Goal: Task Accomplishment & Management: Manage account settings

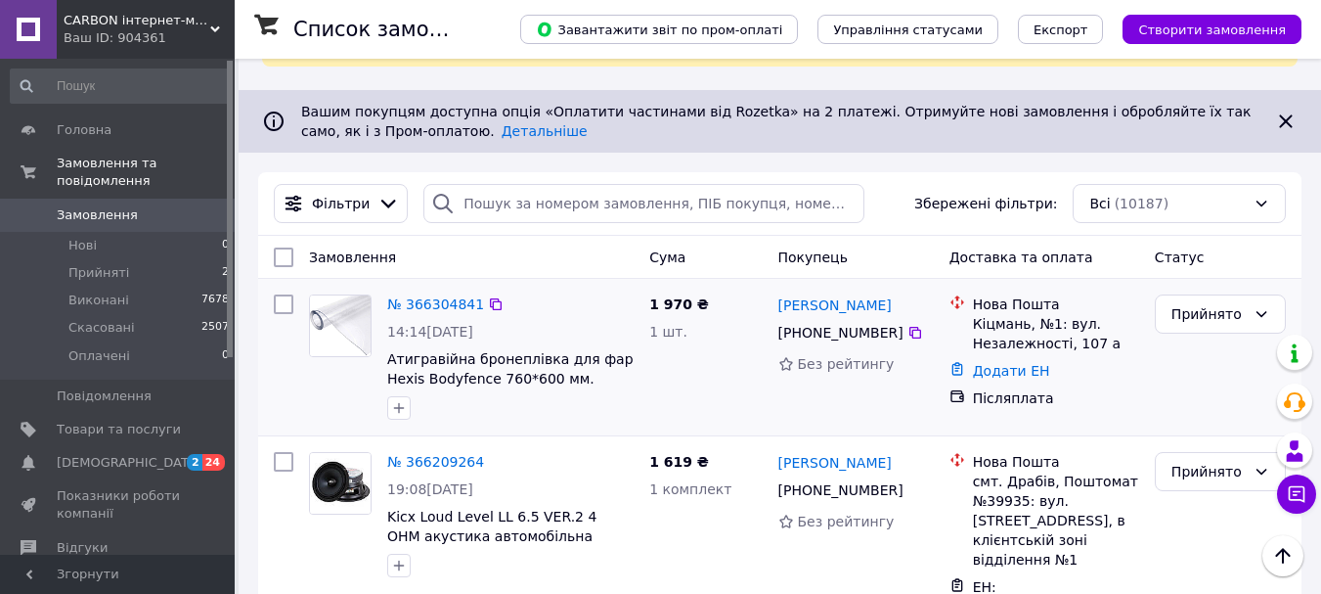
scroll to position [154, 0]
click at [442, 303] on link "№ 366304841" at bounding box center [435, 303] width 97 height 16
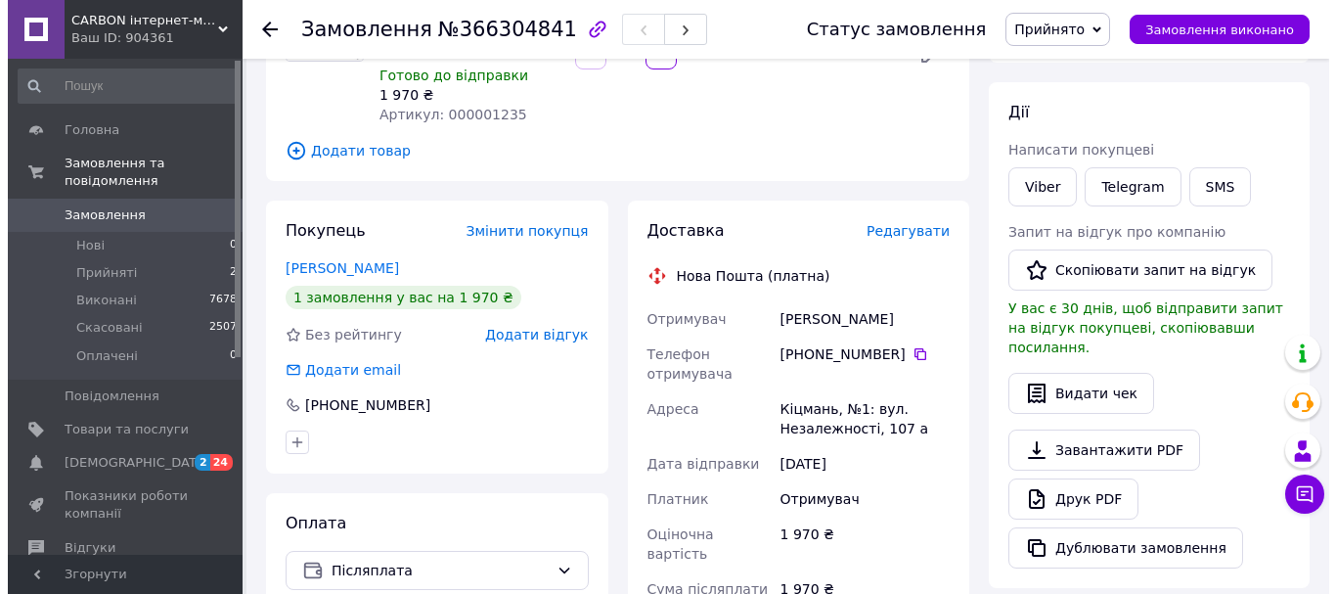
scroll to position [236, 0]
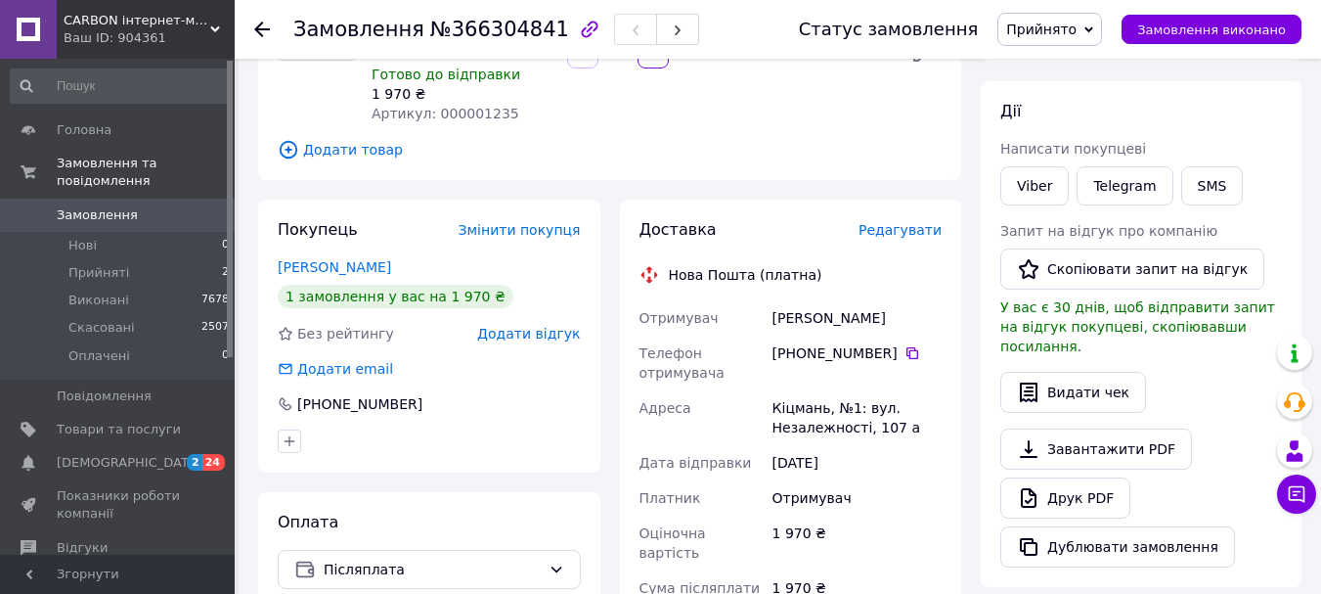
click at [910, 222] on span "Редагувати" at bounding box center [900, 230] width 83 height 16
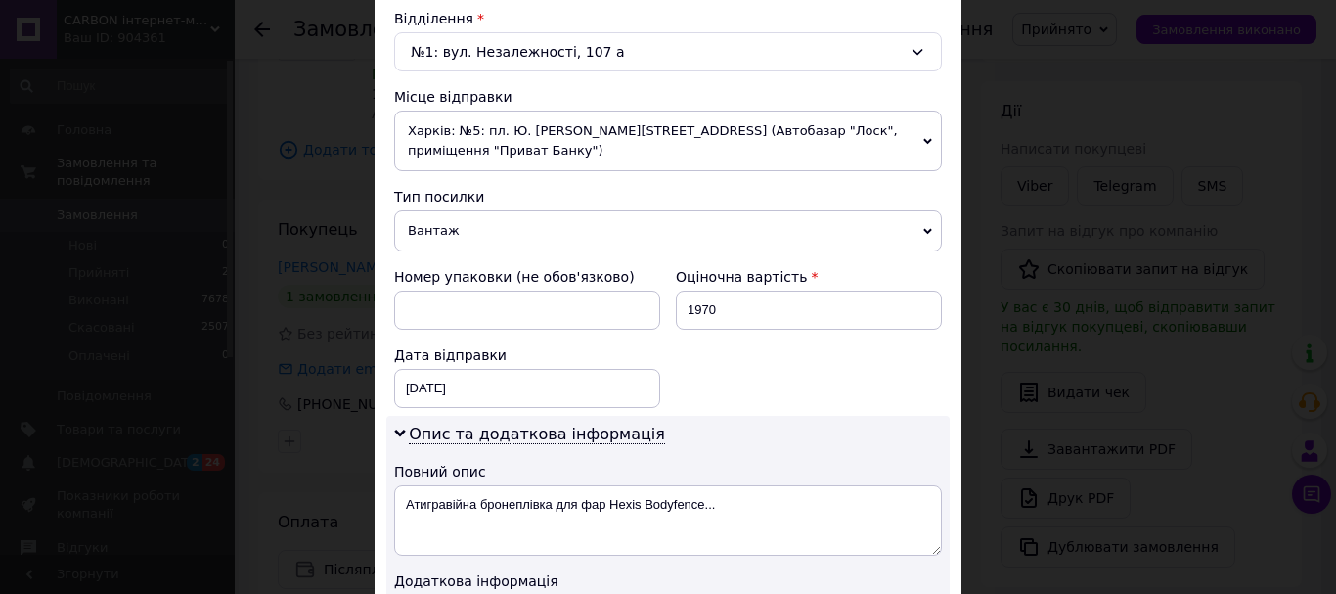
scroll to position [614, 0]
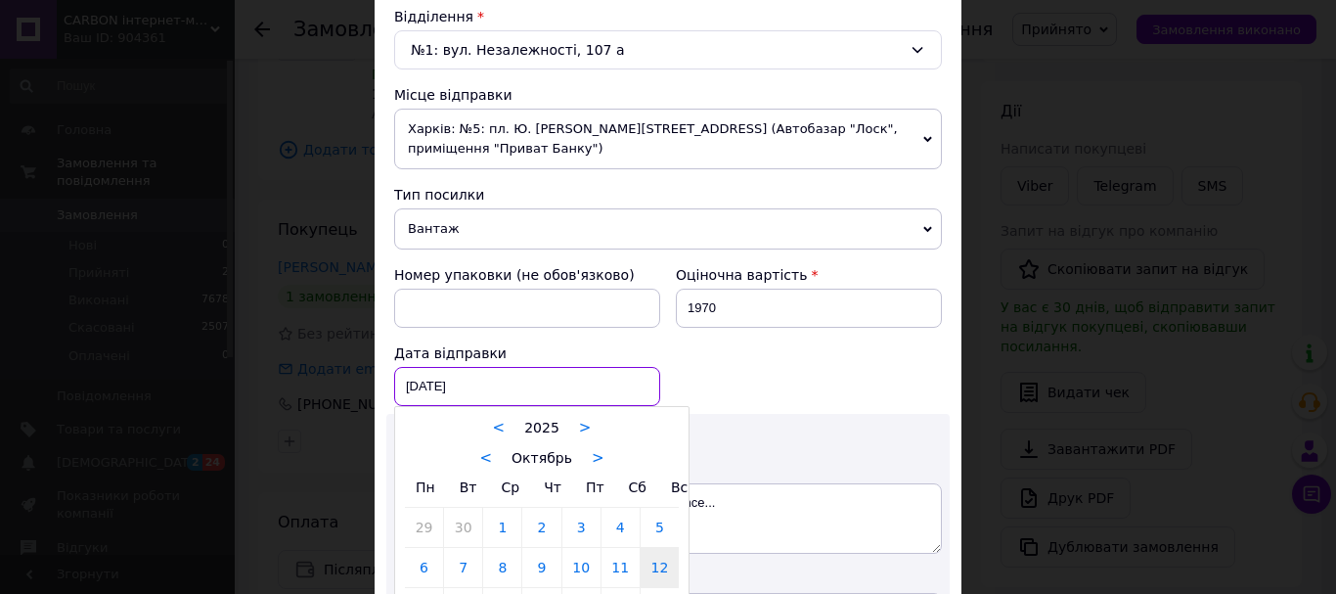
click at [421, 367] on div "[DATE] < 2025 > < Октябрь > Пн Вт Ср Чт Пт Сб Вс 29 30 1 2 3 4 5 6 7 8 9 10 11 …" at bounding box center [527, 386] width 266 height 39
type input "[DATE]"
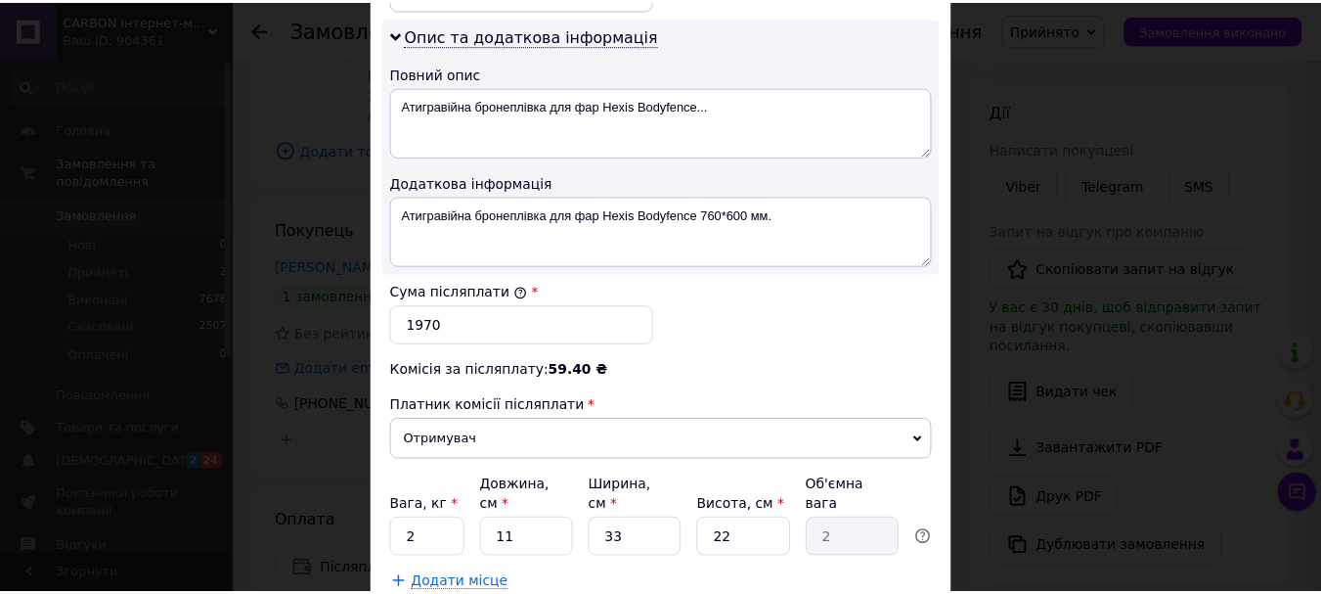
scroll to position [1118, 0]
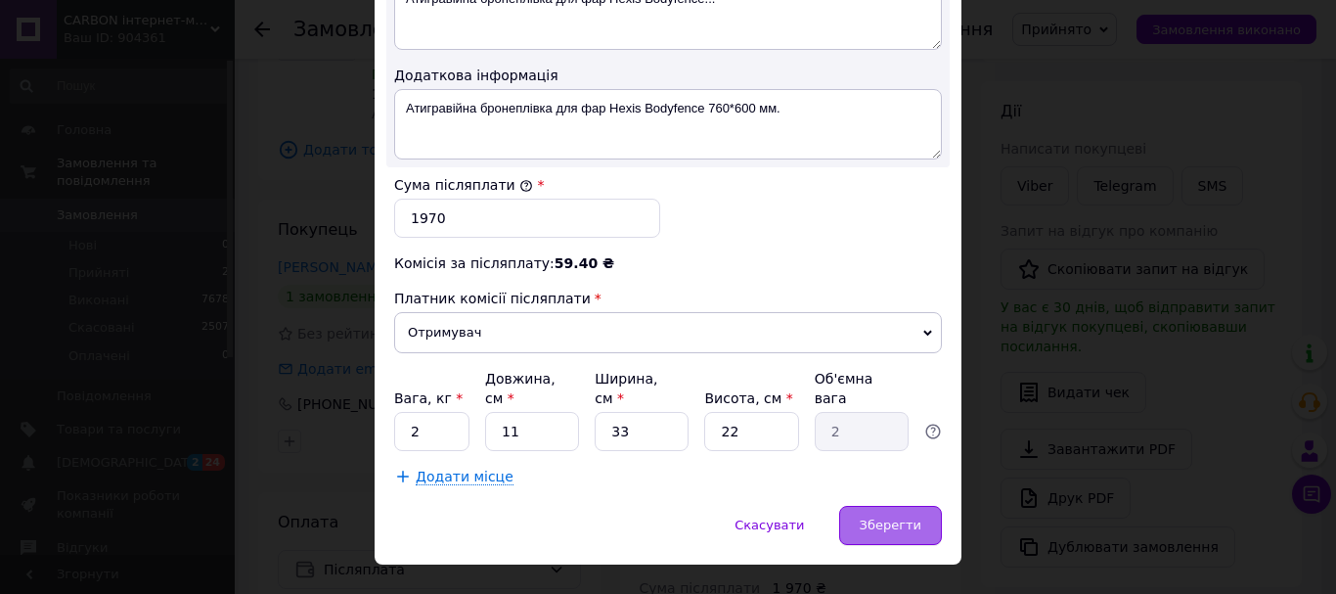
click at [884, 517] on span "Зберегти" at bounding box center [891, 524] width 62 height 15
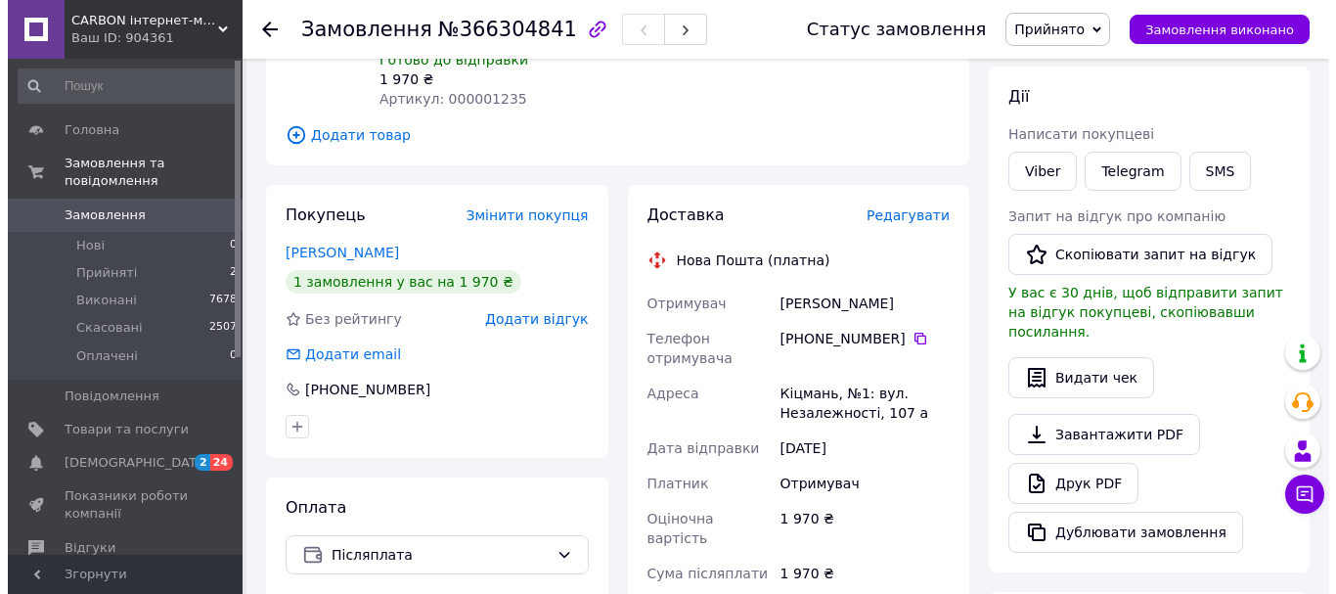
scroll to position [243, 0]
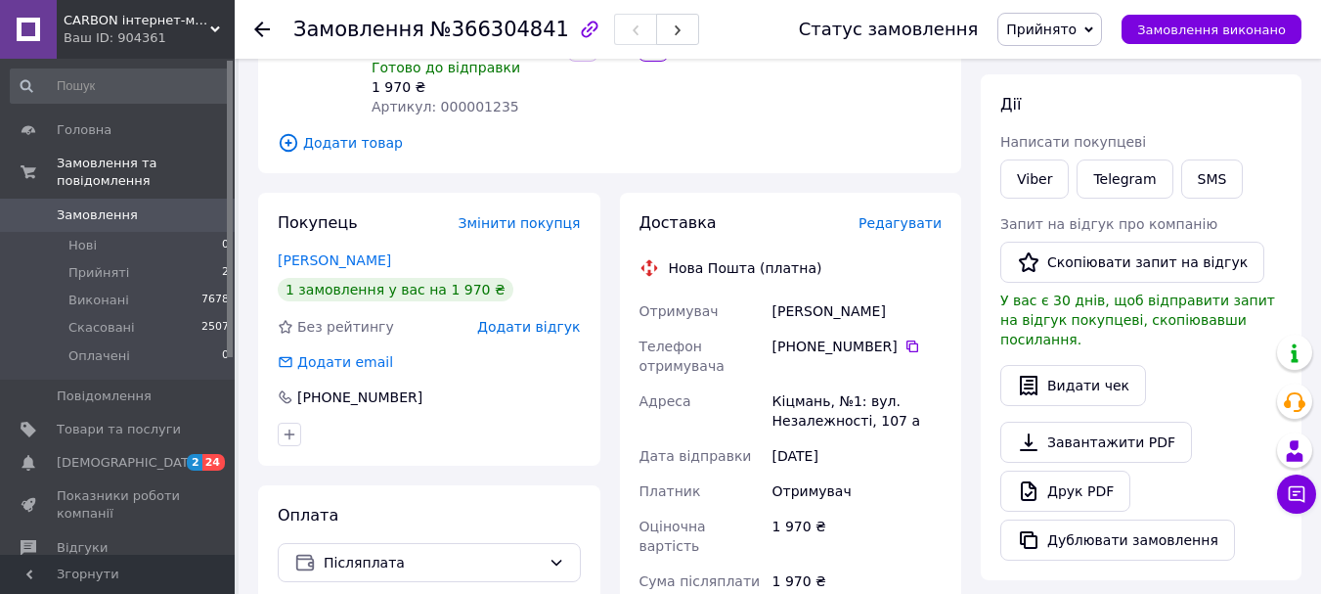
click at [908, 215] on span "Редагувати" at bounding box center [900, 223] width 83 height 16
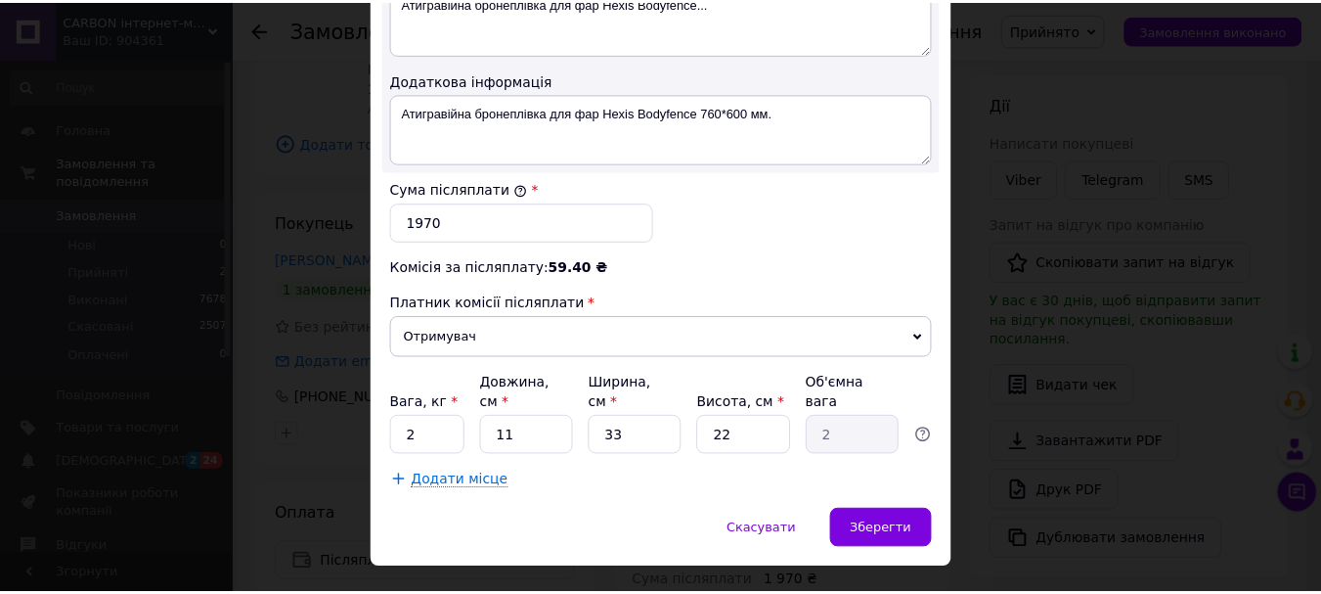
scroll to position [1115, 0]
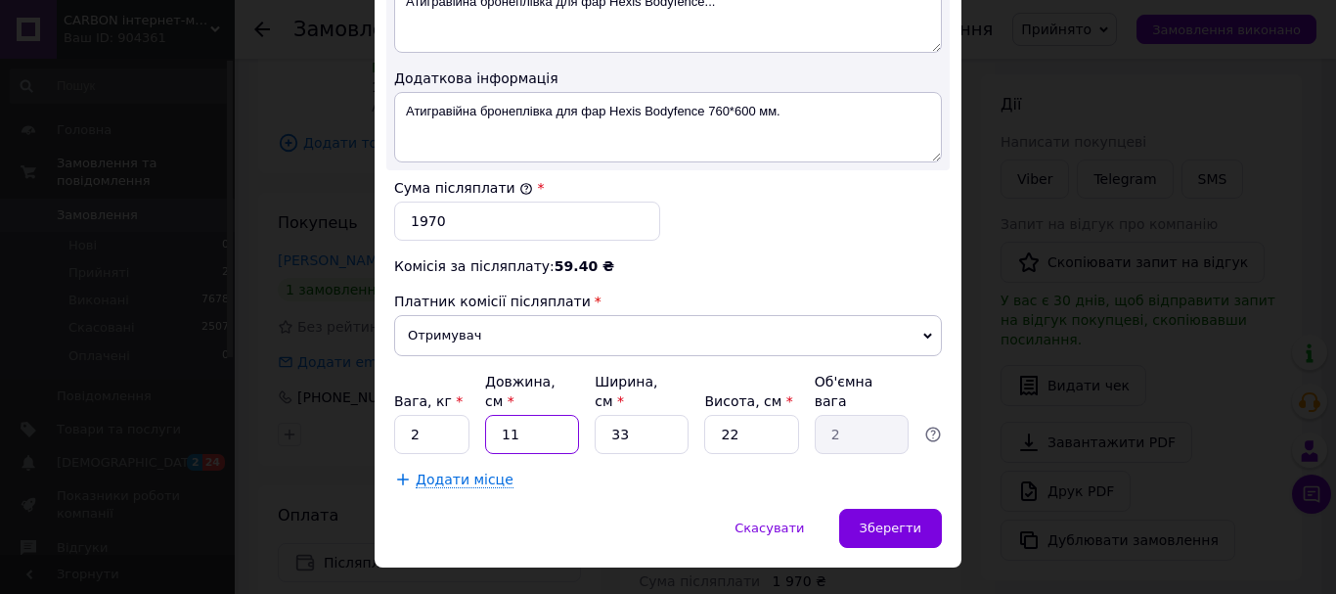
click at [541, 415] on input "11" at bounding box center [532, 434] width 94 height 39
type input "8"
type input "1.45"
type input "80"
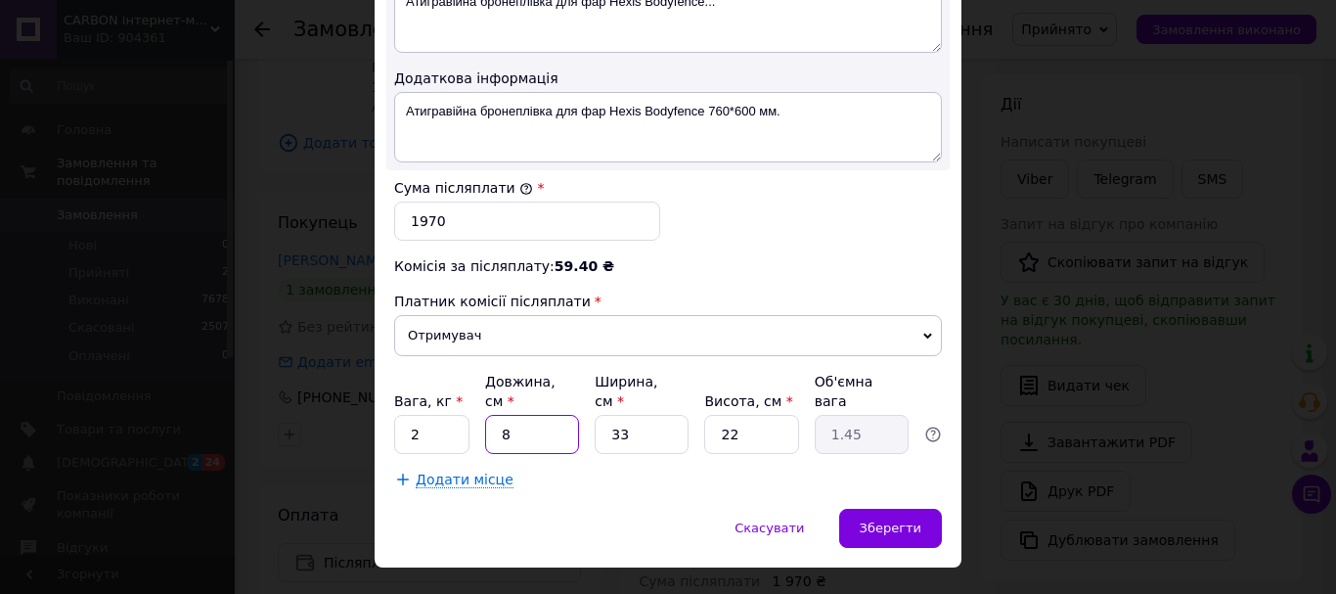
type input "14.52"
type input "80"
click at [633, 415] on input "33" at bounding box center [642, 434] width 94 height 39
type input "1"
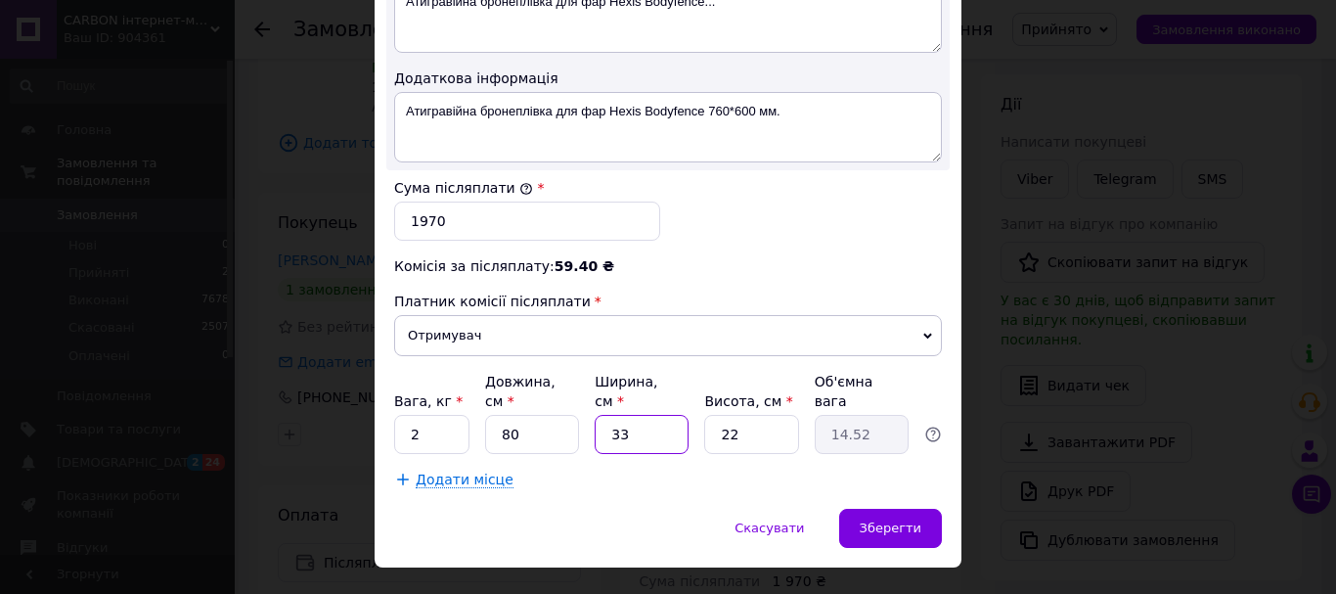
type input "0.44"
type input "10"
type input "4.4"
type input "10"
click at [753, 415] on input "22" at bounding box center [751, 434] width 94 height 39
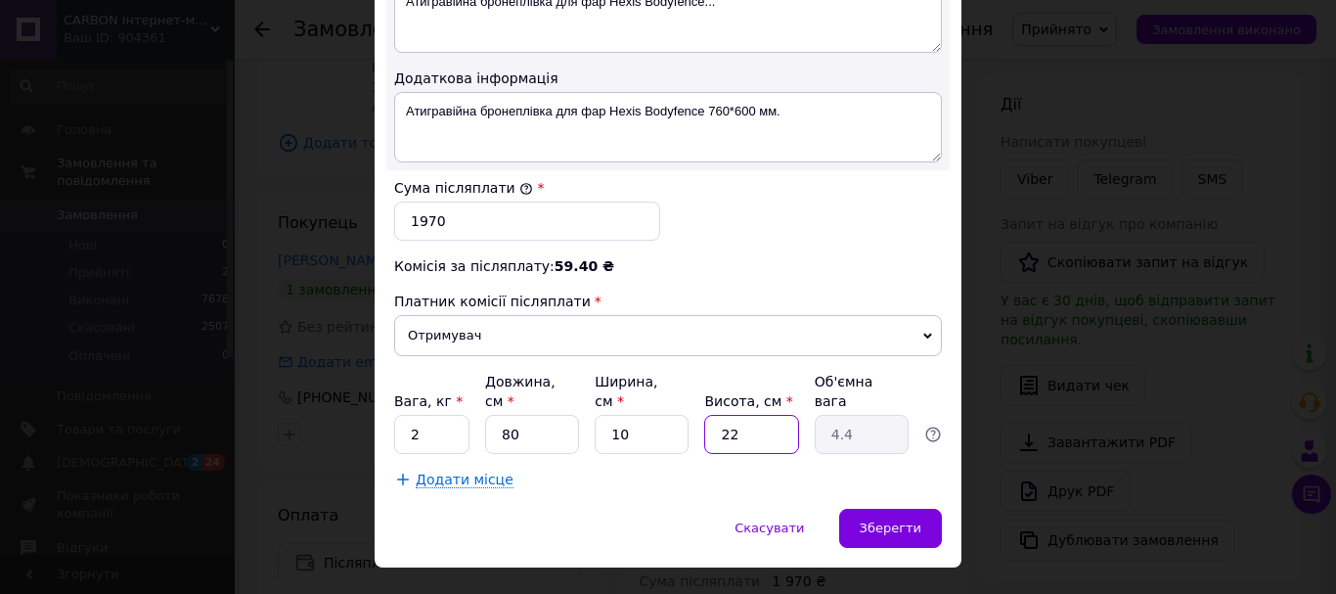
click at [753, 415] on input "22" at bounding box center [751, 434] width 94 height 39
type input "1"
type input "0.2"
type input "10"
type input "2"
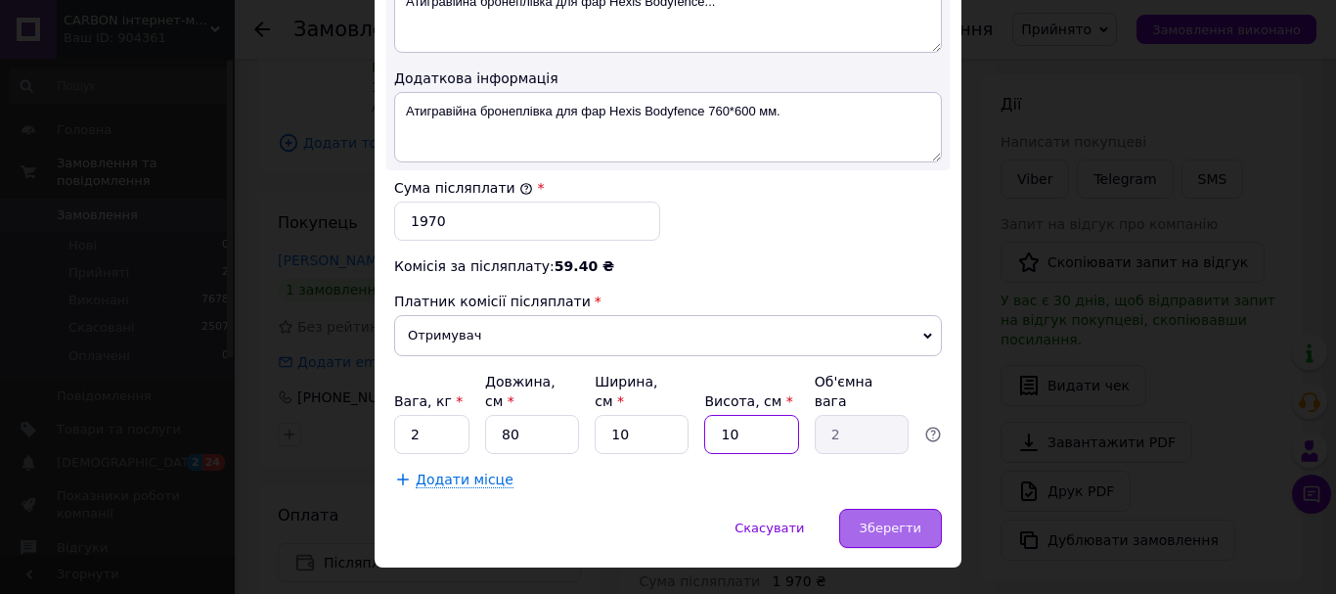
type input "10"
click at [872, 520] on span "Зберегти" at bounding box center [891, 527] width 62 height 15
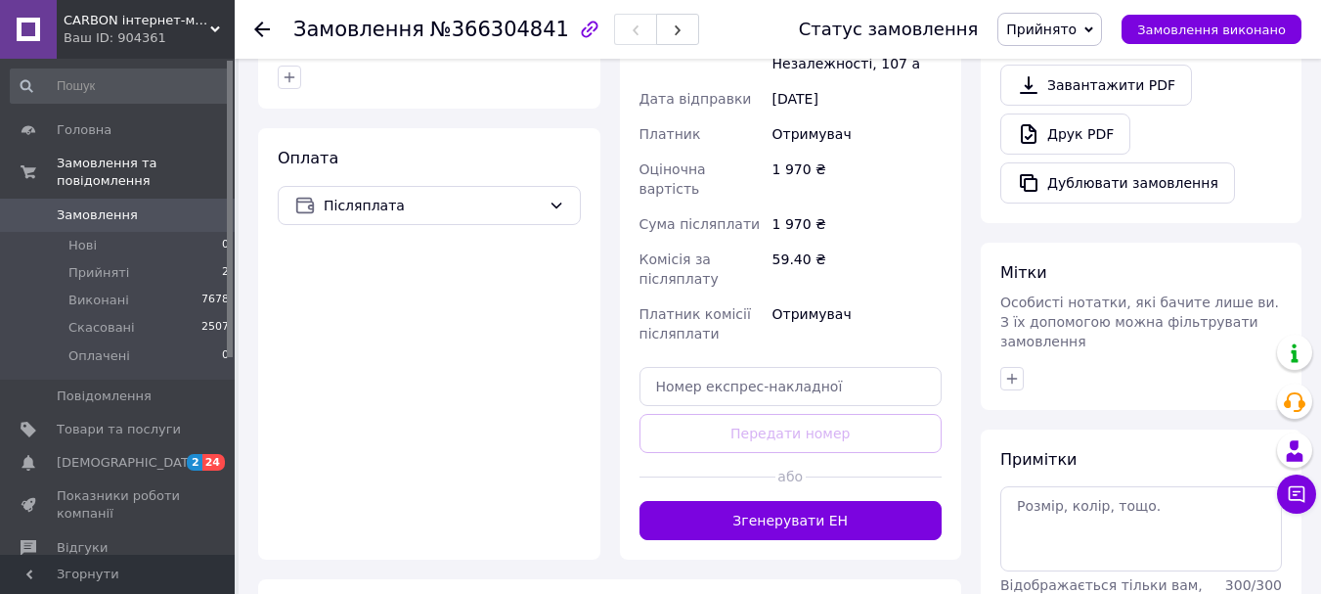
scroll to position [603, 0]
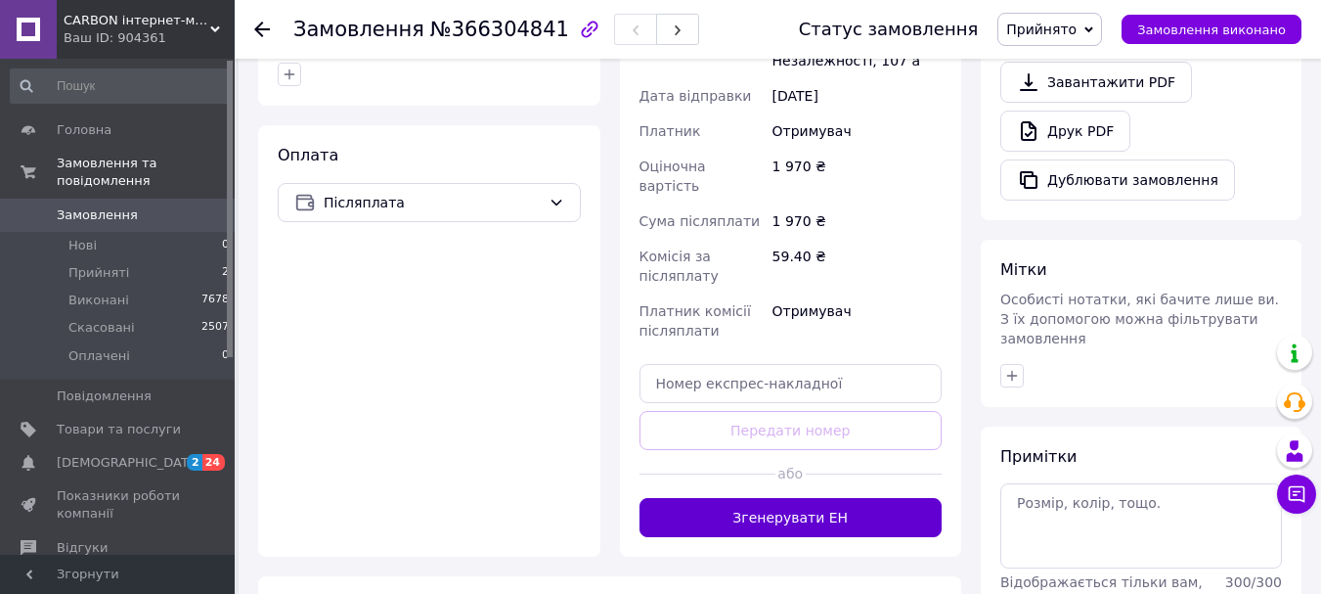
click at [846, 498] on button "Згенерувати ЕН" at bounding box center [791, 517] width 303 height 39
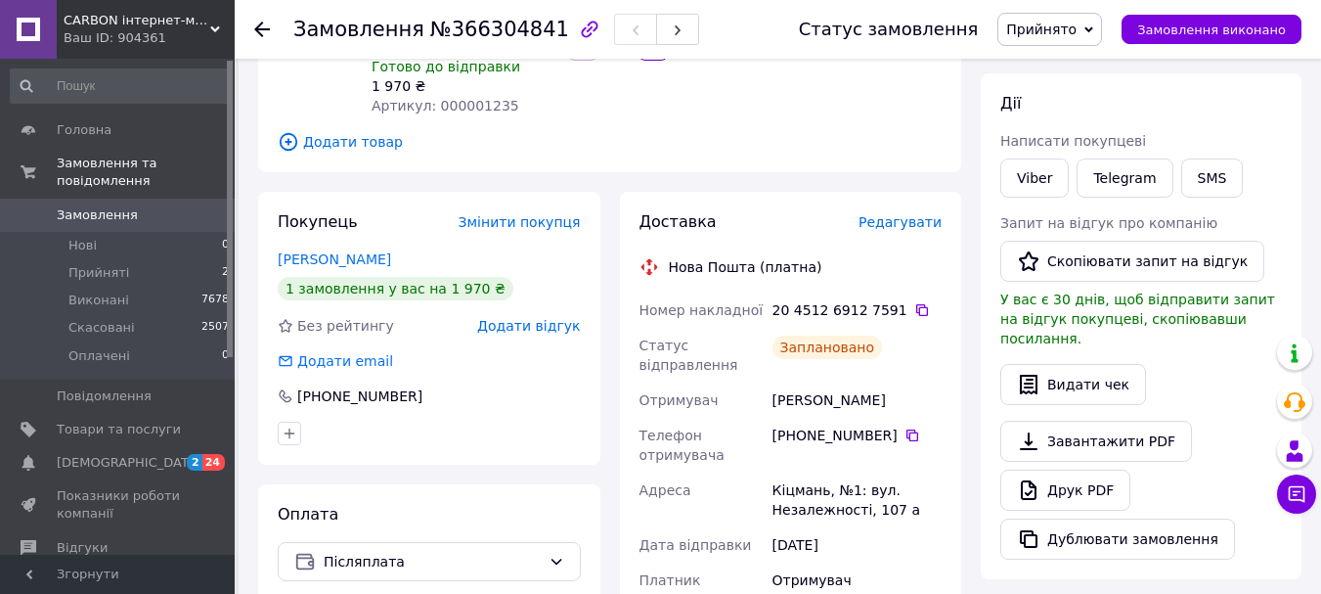
scroll to position [240, 0]
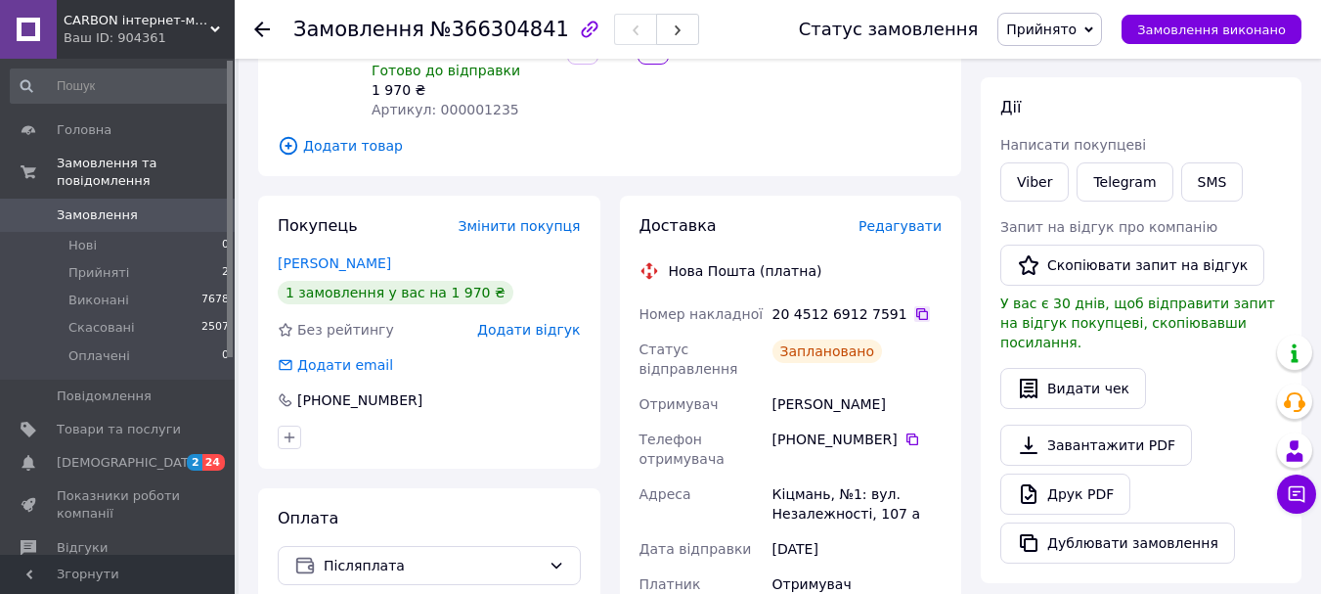
click at [915, 306] on icon at bounding box center [923, 314] width 16 height 16
click at [266, 33] on icon at bounding box center [262, 30] width 16 height 16
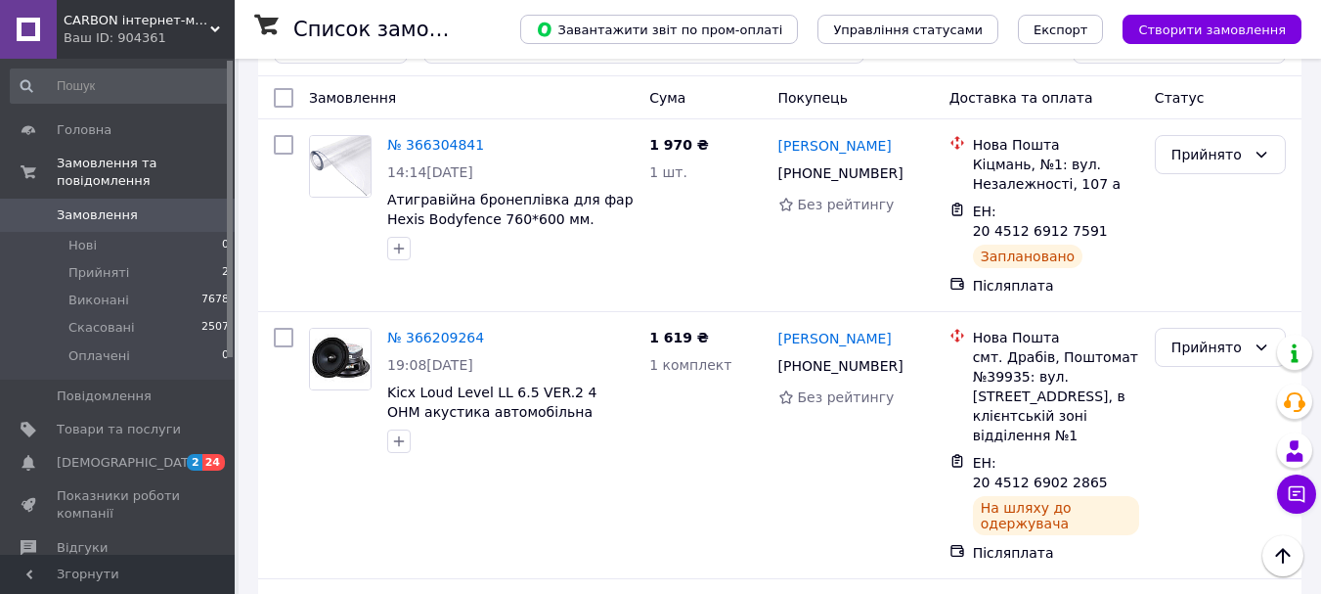
scroll to position [313, 0]
click at [1216, 335] on div "Прийнято" at bounding box center [1209, 346] width 74 height 22
click at [1215, 365] on li "Виконано" at bounding box center [1220, 369] width 129 height 35
